Goal: Find specific page/section: Find specific page/section

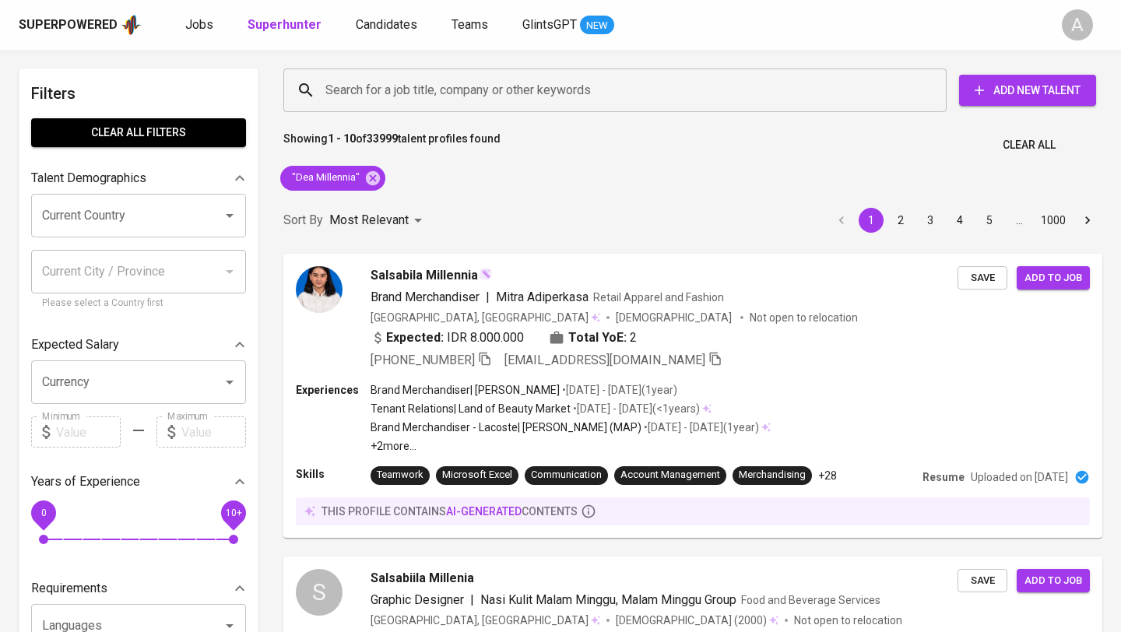
click at [1028, 146] on span "Clear All" at bounding box center [1029, 144] width 53 height 19
click at [547, 87] on input "Search for a job title, company or other keywords" at bounding box center [619, 91] width 595 height 30
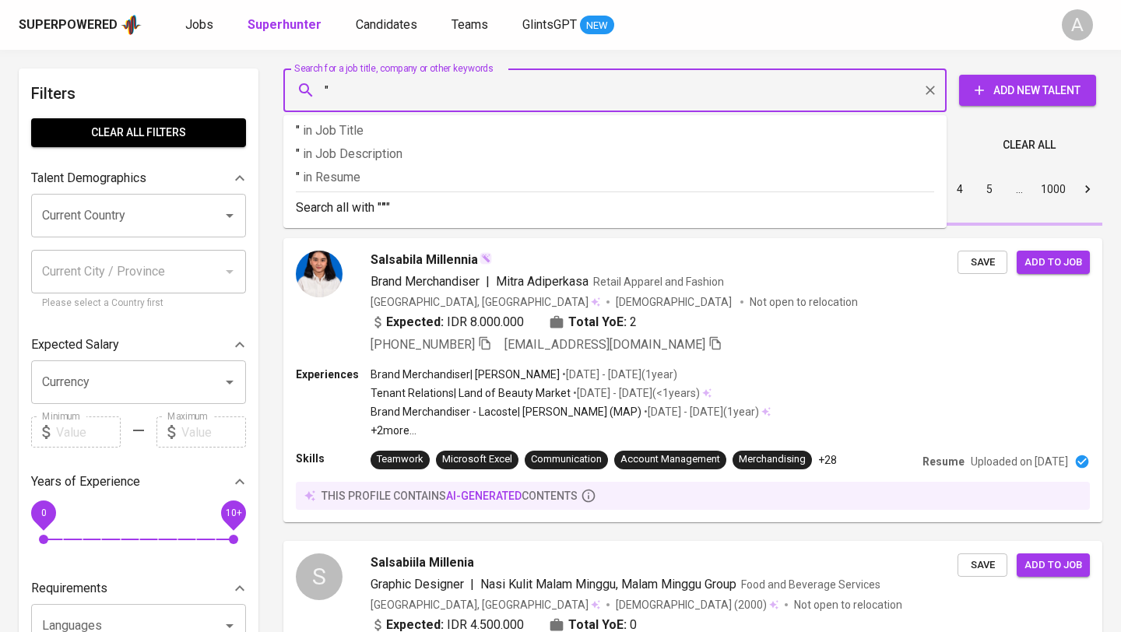
paste input "[PERSON_NAME]"
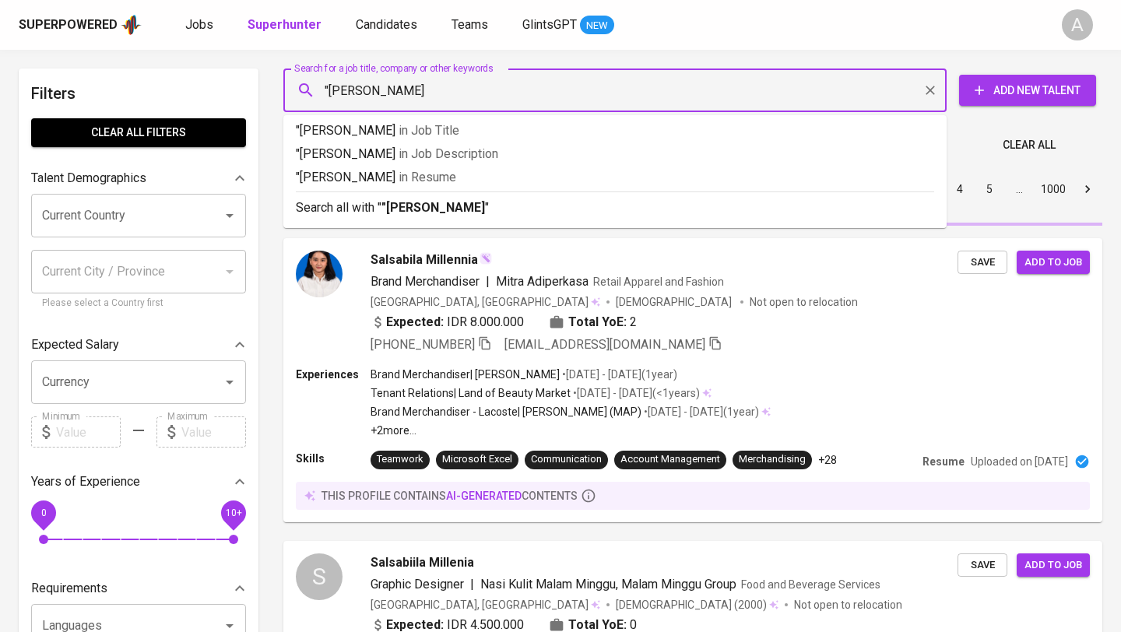
type input ""[PERSON_NAME]""
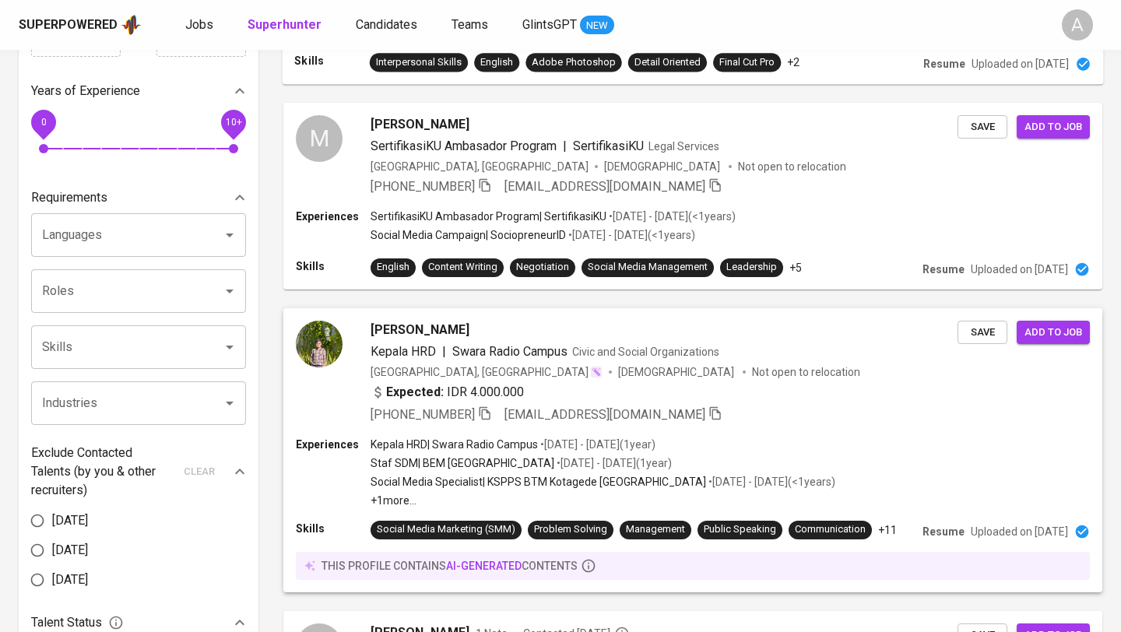
scroll to position [387, 0]
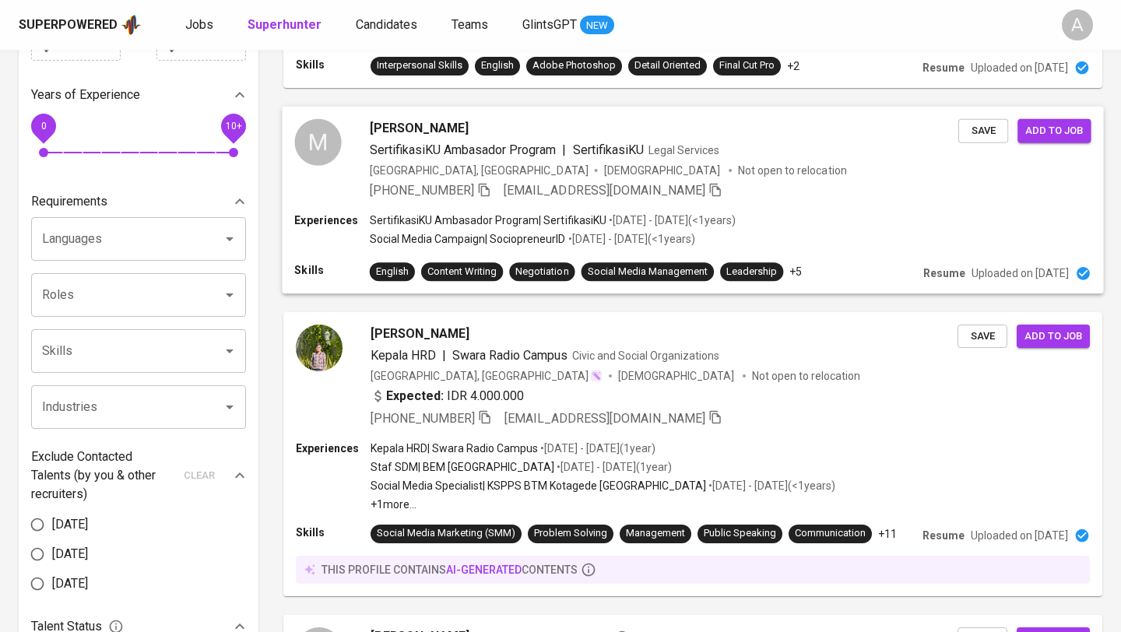
click at [550, 123] on div "[PERSON_NAME]" at bounding box center [664, 127] width 589 height 19
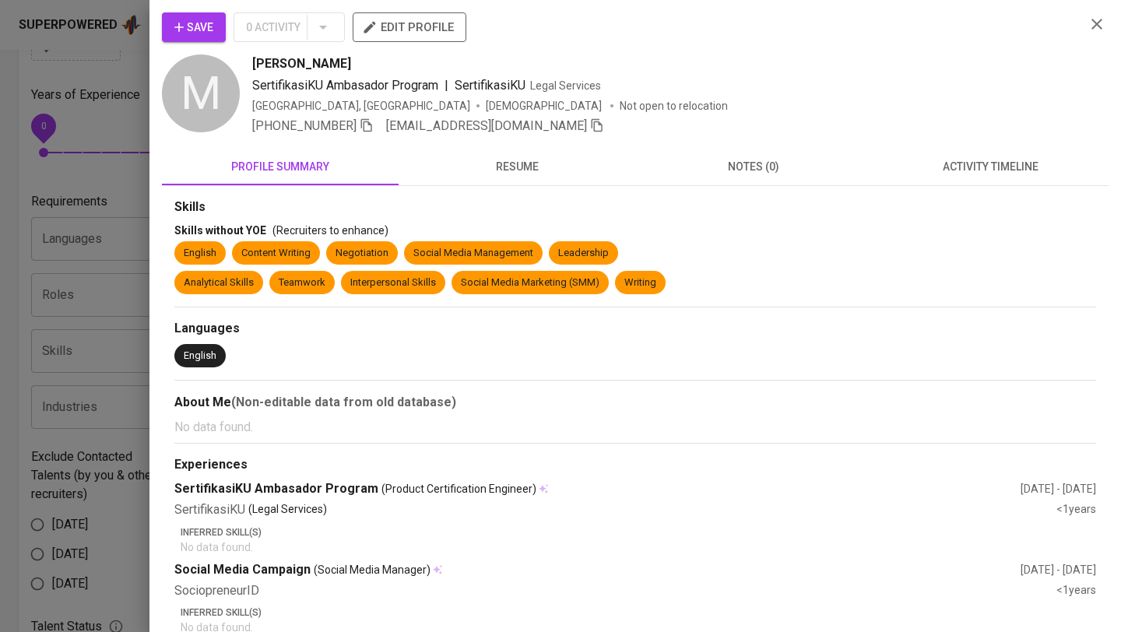
click at [535, 163] on span "resume" at bounding box center [517, 166] width 218 height 19
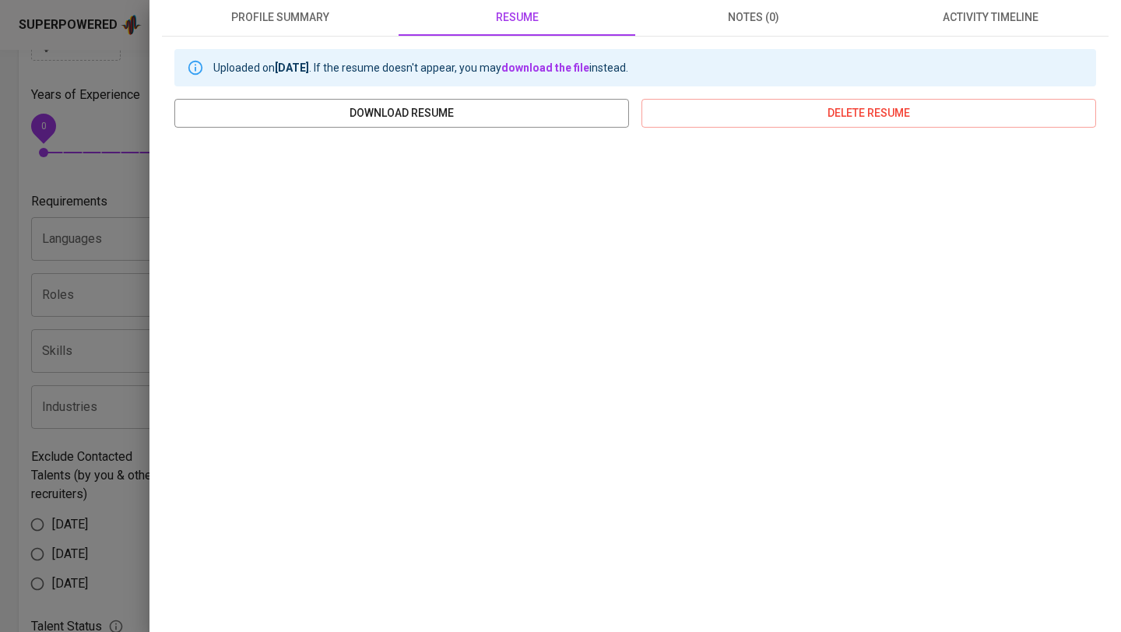
scroll to position [0, 0]
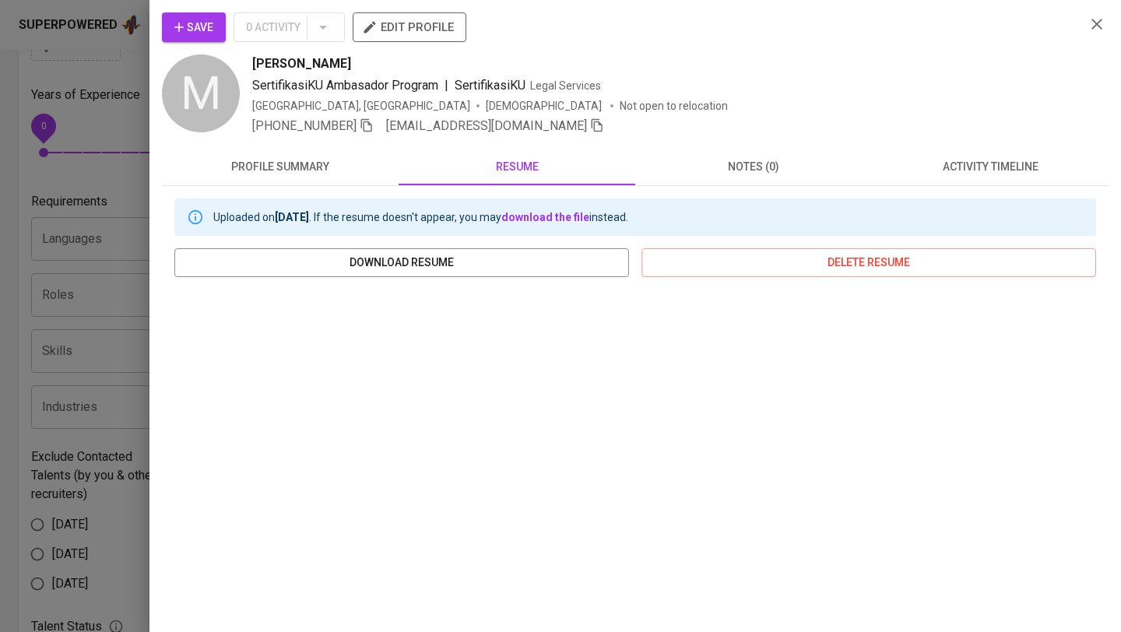
click at [1099, 20] on icon "button" at bounding box center [1097, 24] width 11 height 11
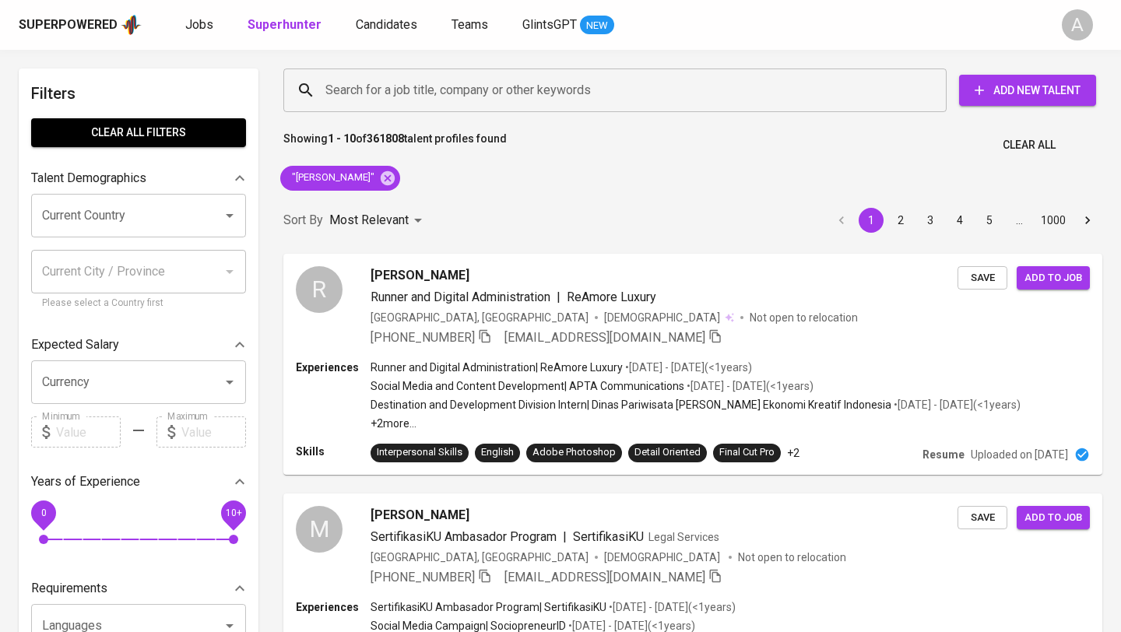
click at [1009, 142] on span "Clear All" at bounding box center [1029, 144] width 53 height 19
click at [543, 87] on input "Search for a job title, company or other keywords" at bounding box center [619, 91] width 595 height 30
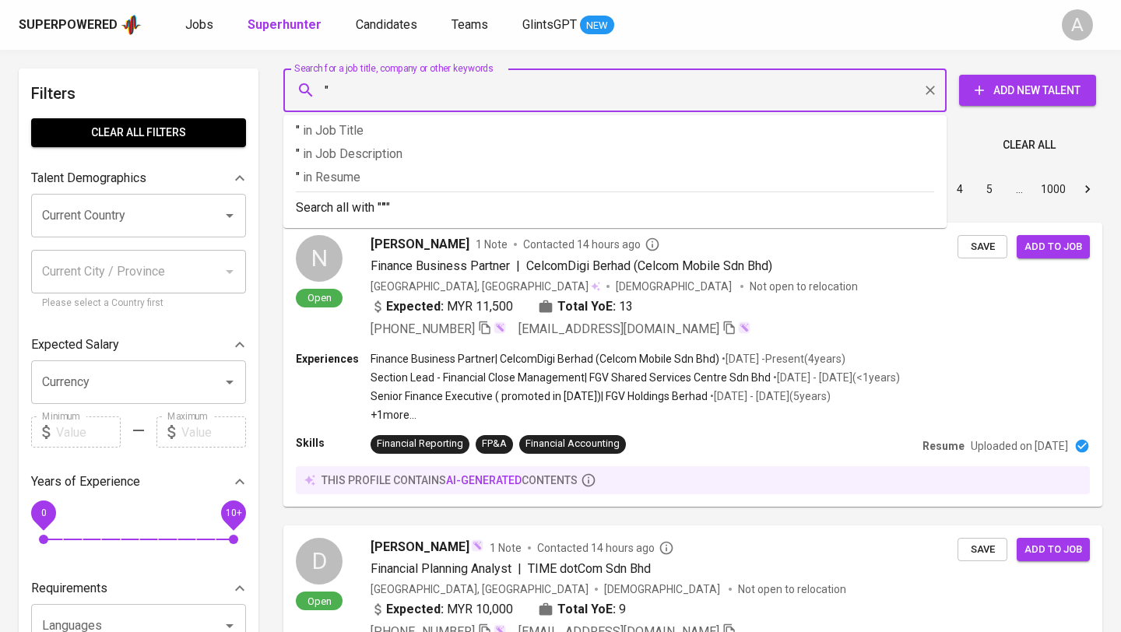
paste input "Dwi [PERSON_NAME]"
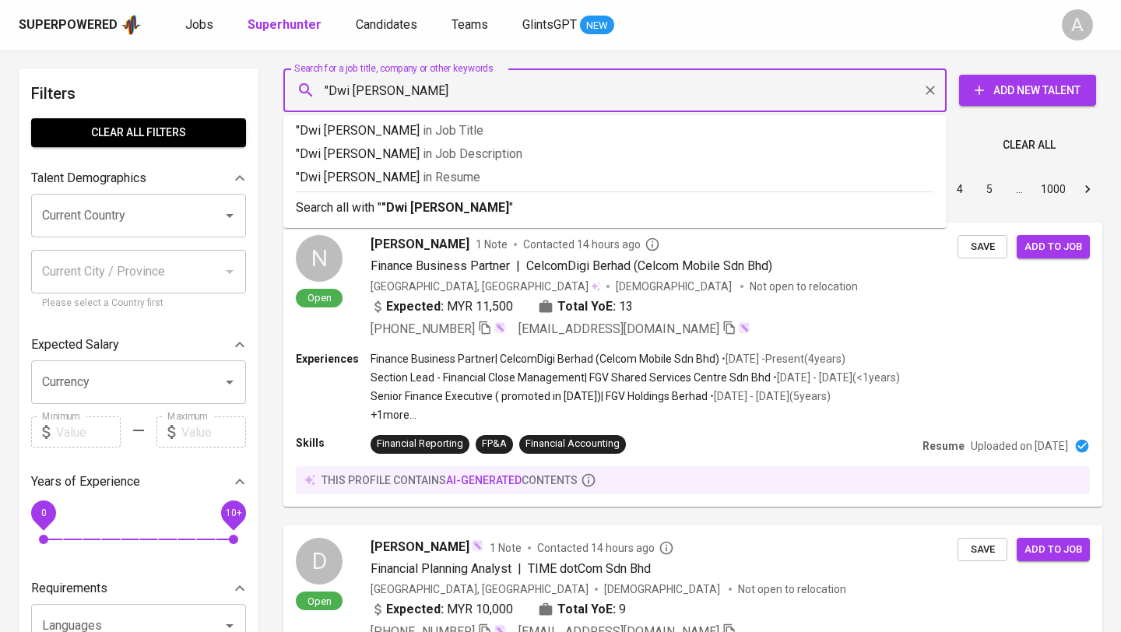
type input ""Dwi [PERSON_NAME]""
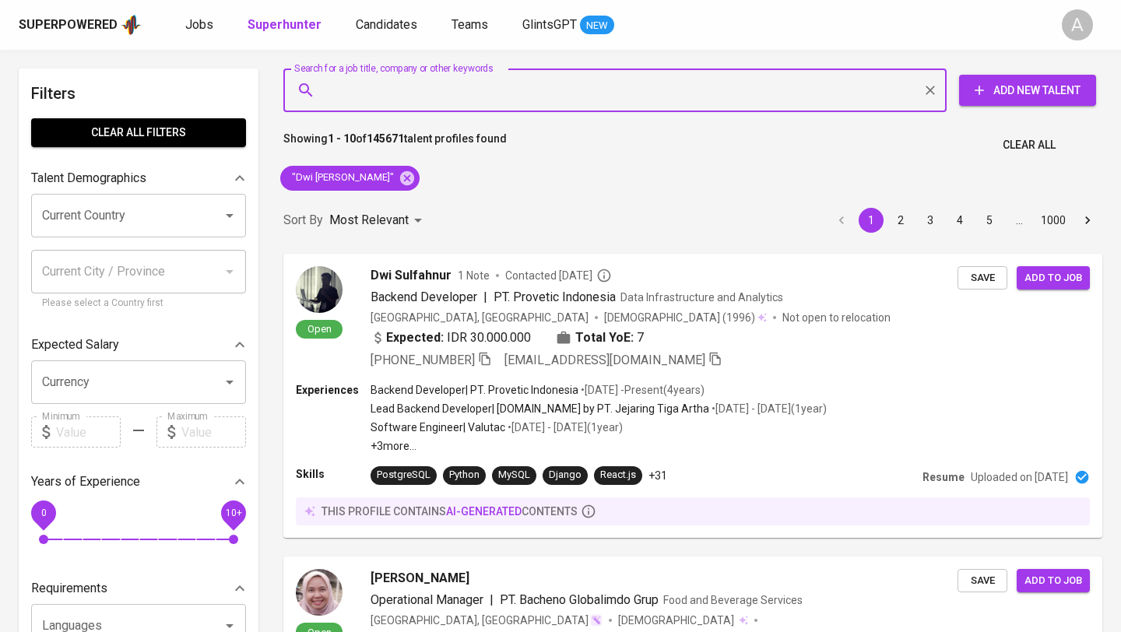
click at [1030, 139] on span "Clear All" at bounding box center [1029, 144] width 53 height 19
click at [593, 83] on input "Search for a job title, company or other keywords" at bounding box center [619, 91] width 595 height 30
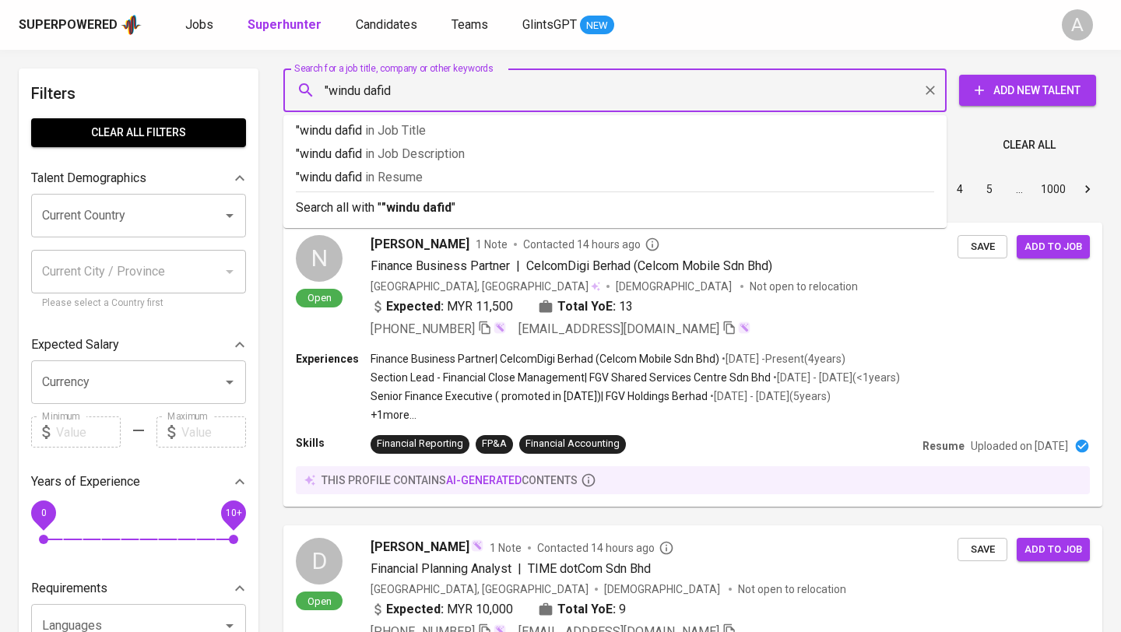
type input ""windu dafid""
